Goal: Navigation & Orientation: Find specific page/section

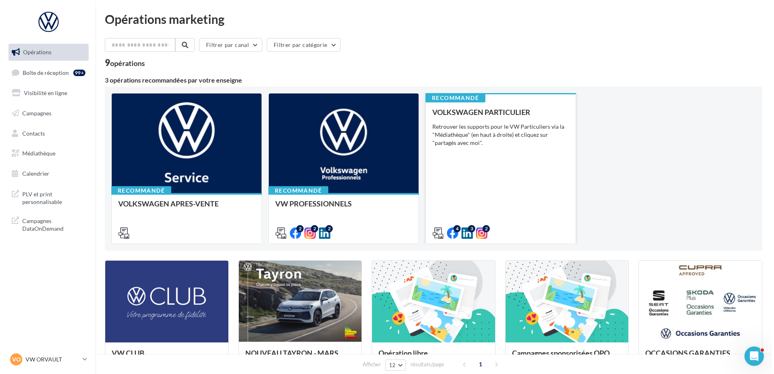
scroll to position [54, 0]
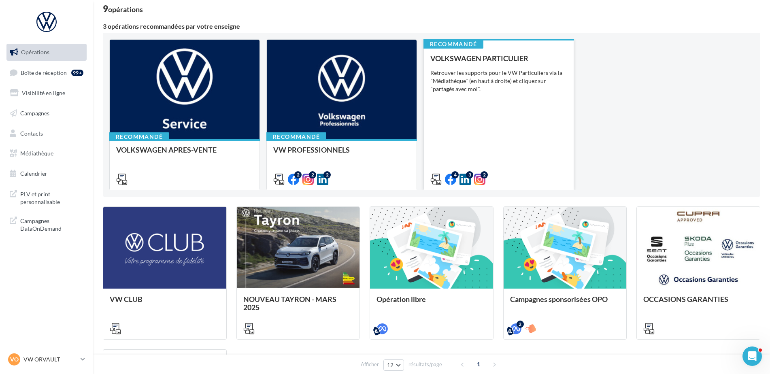
click at [477, 67] on div "VOLKSWAGEN PARTICULIER Retrouver les supports pour le VW Particuliers via la "M…" at bounding box center [499, 118] width 137 height 128
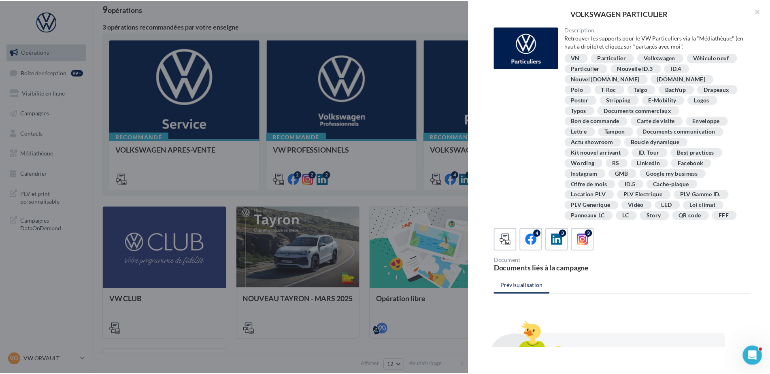
scroll to position [105, 0]
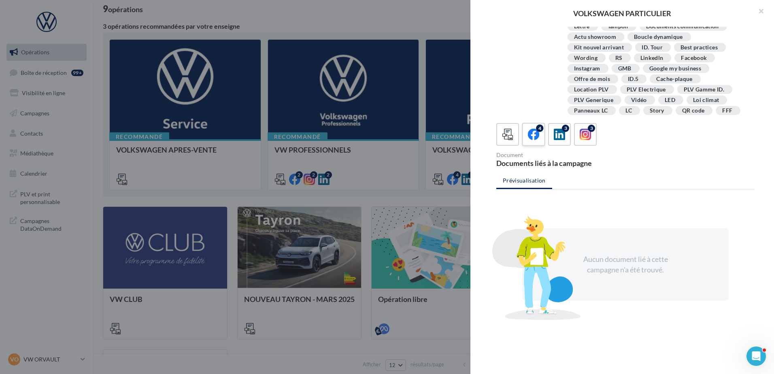
click at [541, 129] on div "4" at bounding box center [539, 128] width 7 height 7
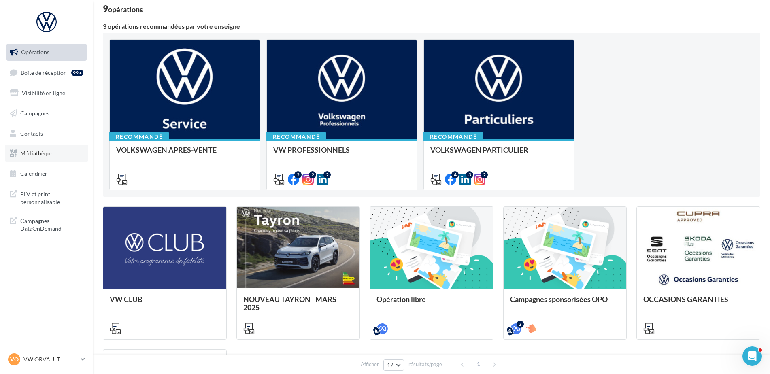
click at [45, 151] on span "Médiathèque" at bounding box center [36, 153] width 33 height 7
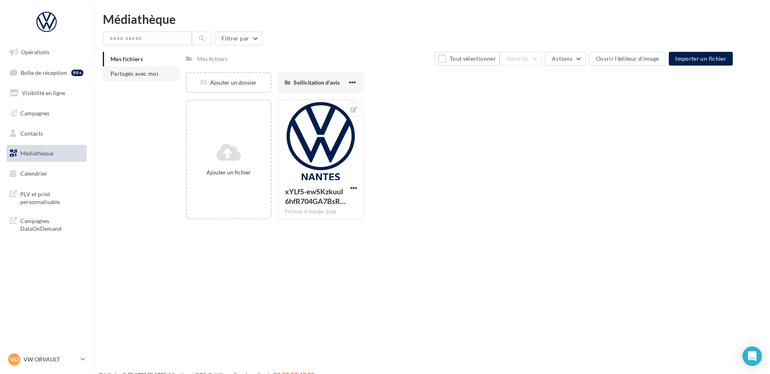
click at [142, 74] on span "Partagés avec moi" at bounding box center [135, 73] width 48 height 7
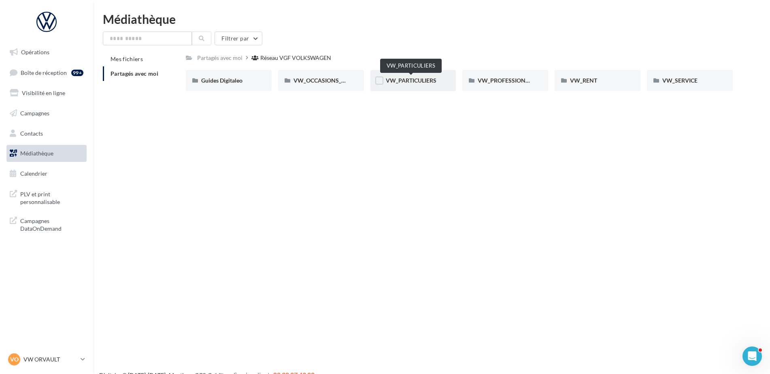
click at [426, 79] on span "VW_PARTICULIERS" at bounding box center [411, 80] width 51 height 7
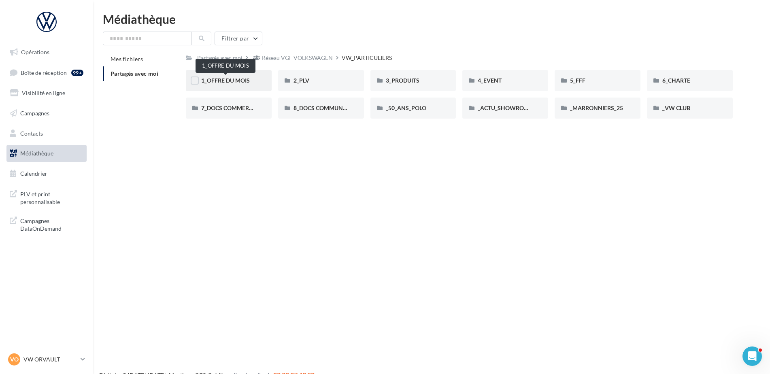
click at [242, 81] on span "1_OFFRE DU MOIS" at bounding box center [225, 80] width 49 height 7
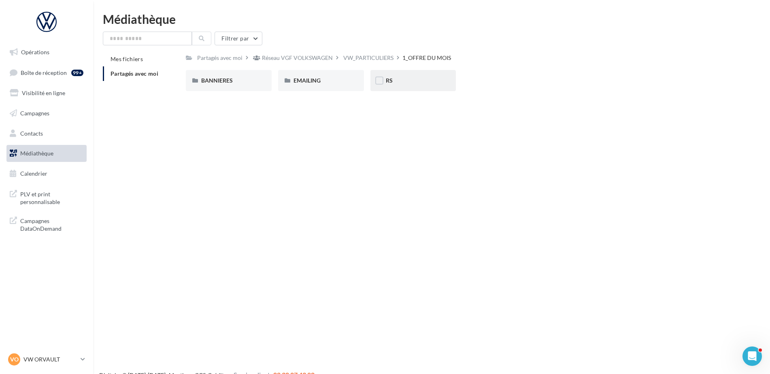
click at [407, 87] on div "RS" at bounding box center [414, 80] width 86 height 21
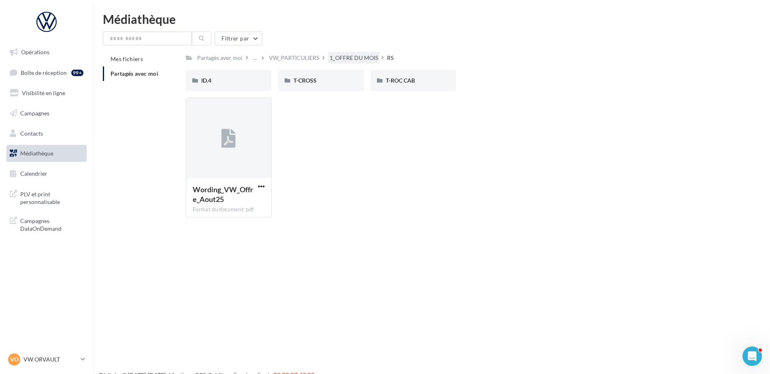
click at [357, 58] on div "1_OFFRE DU MOIS" at bounding box center [354, 58] width 49 height 8
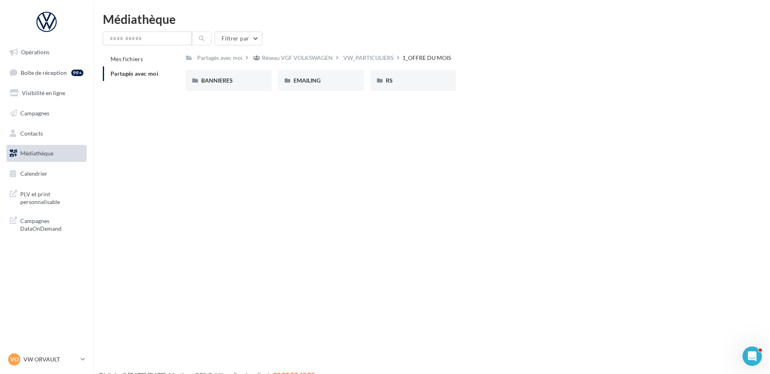
click at [397, 62] on div "VW_PARTICULIERS" at bounding box center [372, 58] width 61 height 12
click at [374, 56] on div "VW_PARTICULIERS" at bounding box center [368, 58] width 50 height 8
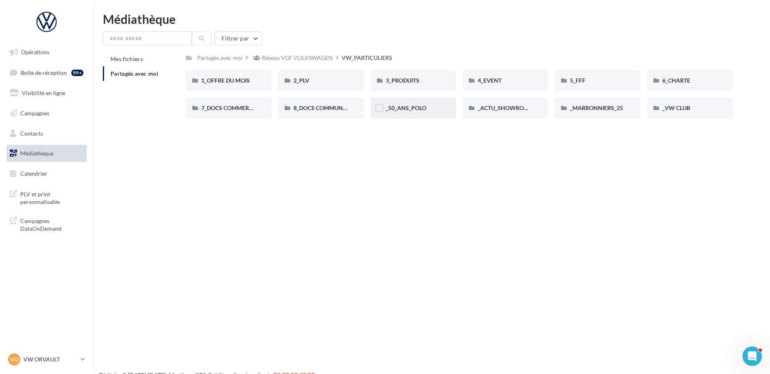
click at [414, 116] on div "_50_ANS_POLO" at bounding box center [414, 108] width 86 height 21
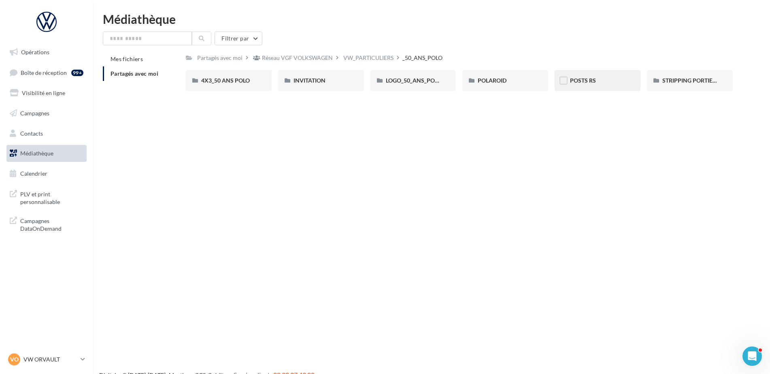
click at [594, 86] on div "POSTS RS" at bounding box center [598, 80] width 86 height 21
